Goal: Task Accomplishment & Management: Complete application form

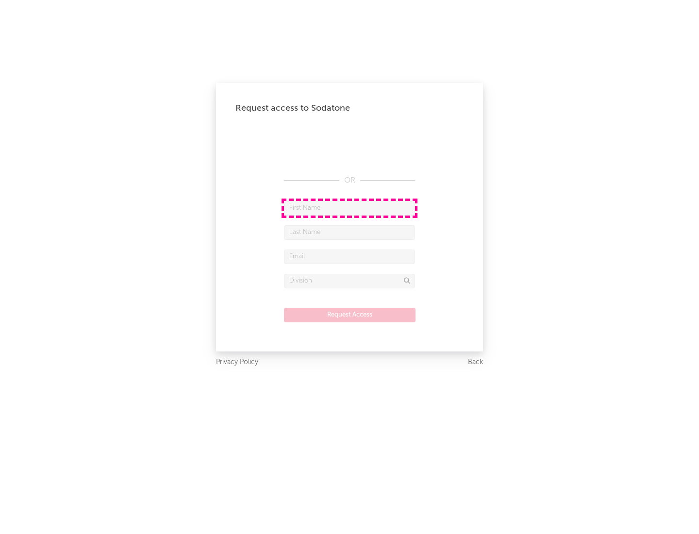
click at [349, 208] on input "text" at bounding box center [349, 208] width 131 height 15
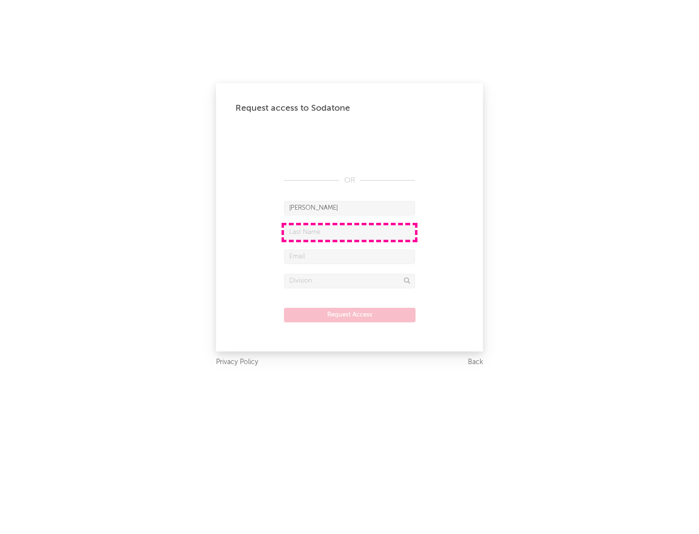
type input "[PERSON_NAME]"
click at [349, 232] on input "text" at bounding box center [349, 232] width 131 height 15
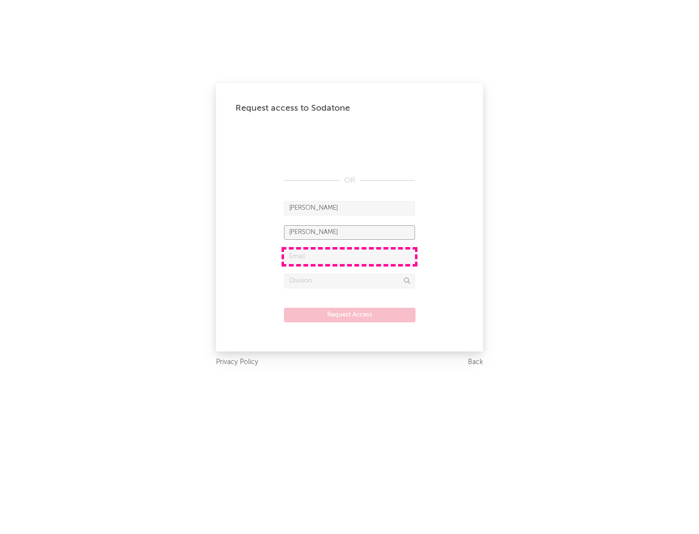
type input "[PERSON_NAME]"
click at [349, 256] on input "text" at bounding box center [349, 256] width 131 height 15
type input "[EMAIL_ADDRESS][DOMAIN_NAME]"
click at [349, 280] on input "text" at bounding box center [349, 281] width 131 height 15
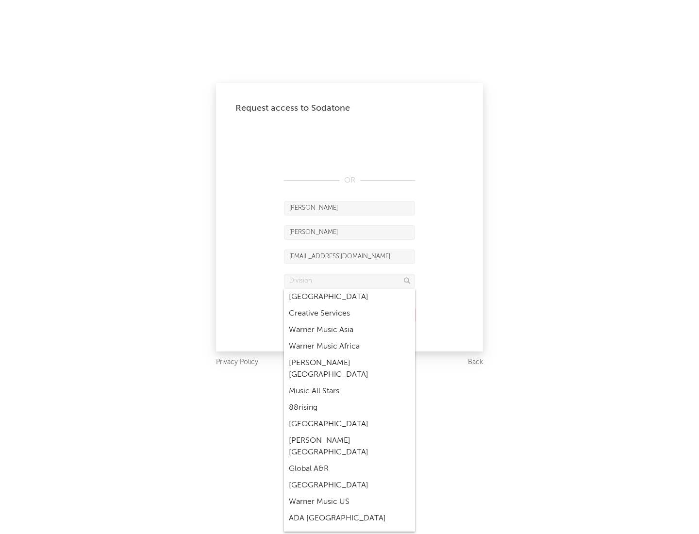
click at [349, 383] on div "Music All Stars" at bounding box center [349, 391] width 131 height 16
type input "Music All Stars"
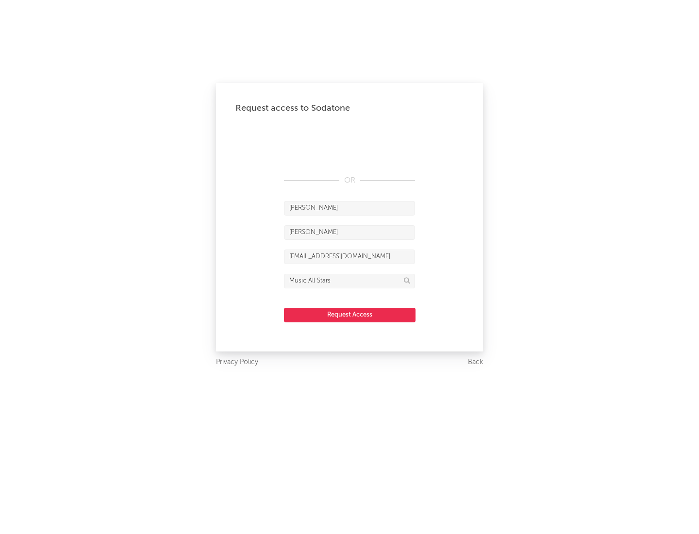
click at [349, 314] on button "Request Access" at bounding box center [349, 315] width 131 height 15
